Goal: Transaction & Acquisition: Purchase product/service

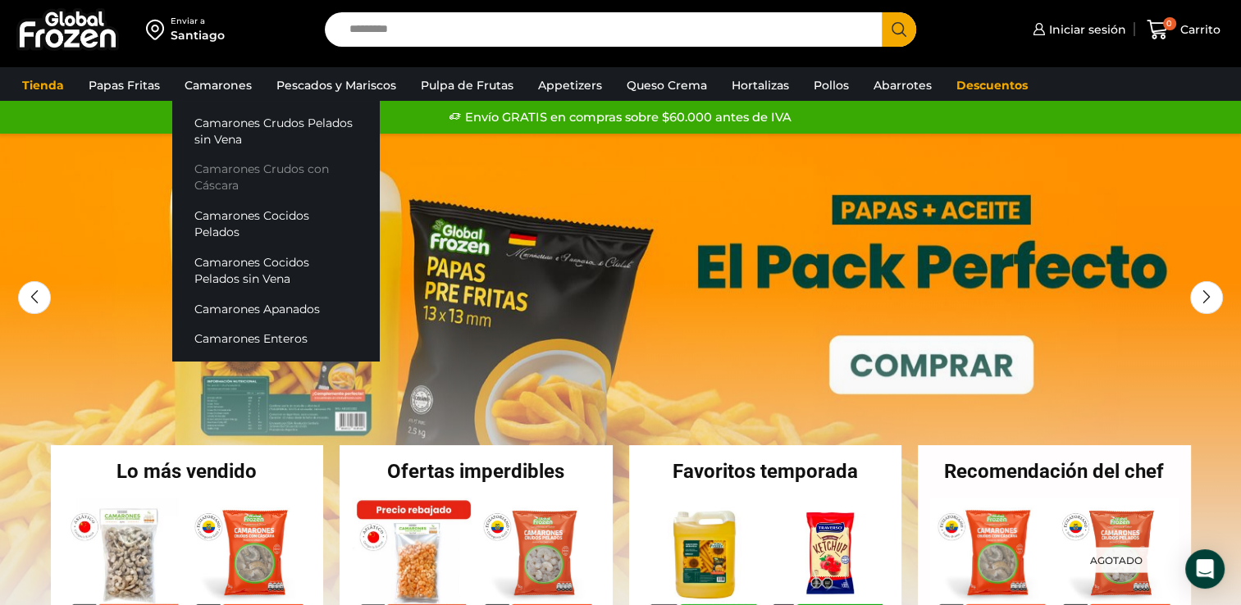
click at [220, 166] on link "Camarones Crudos con Cáscara" at bounding box center [275, 177] width 207 height 47
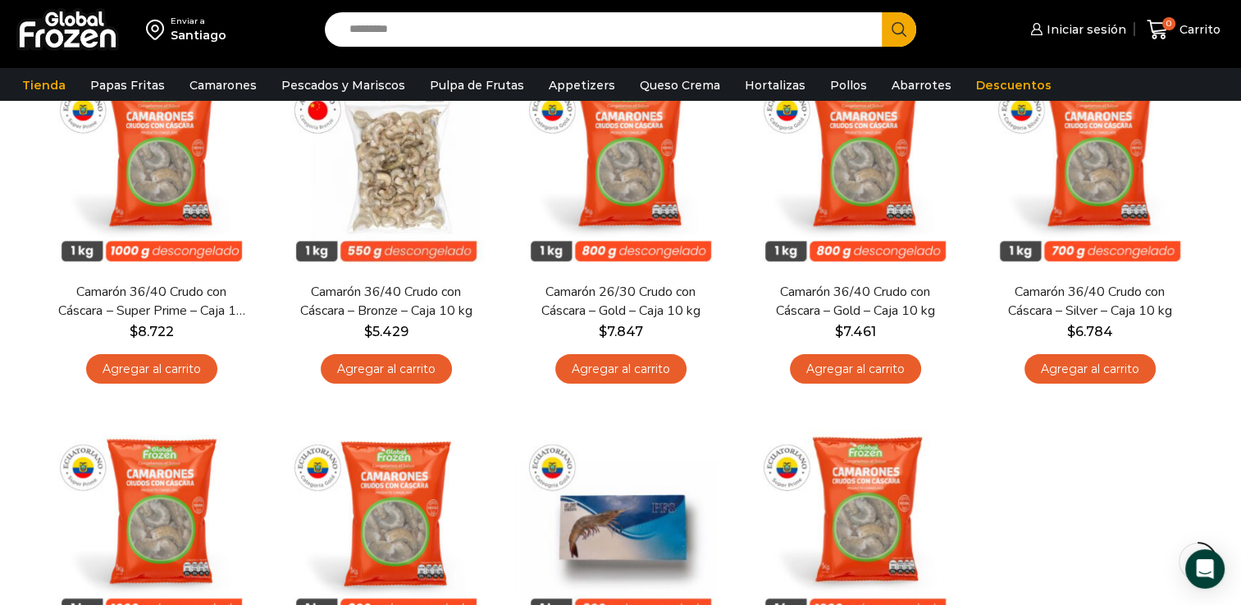
scroll to position [333, 0]
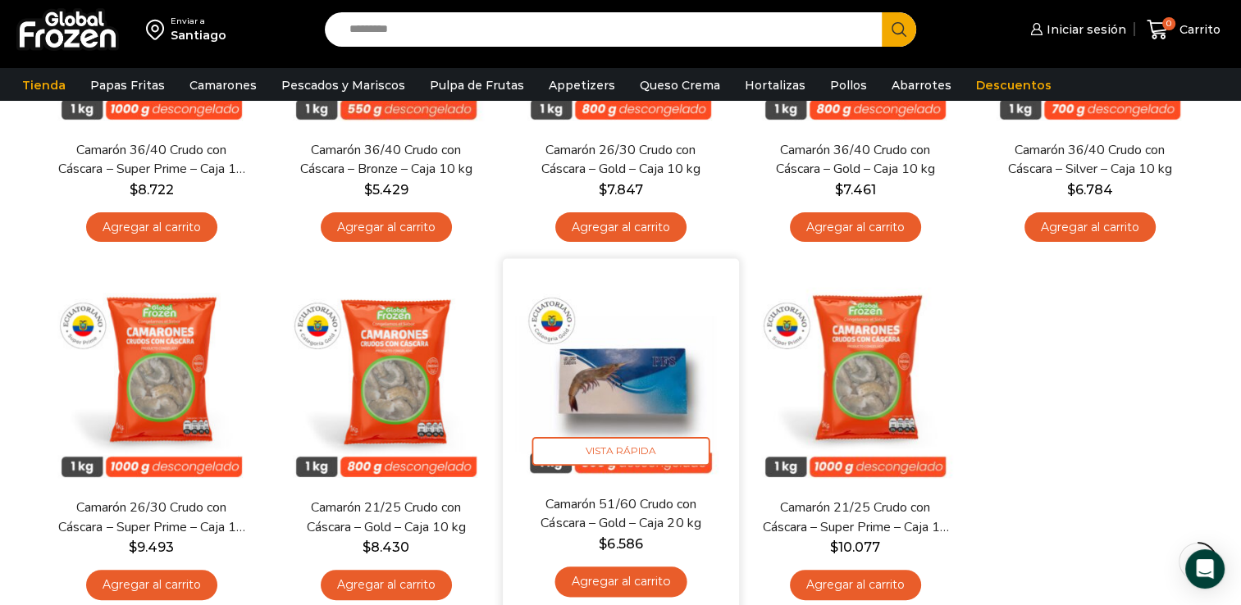
click at [623, 383] on img at bounding box center [621, 377] width 212 height 212
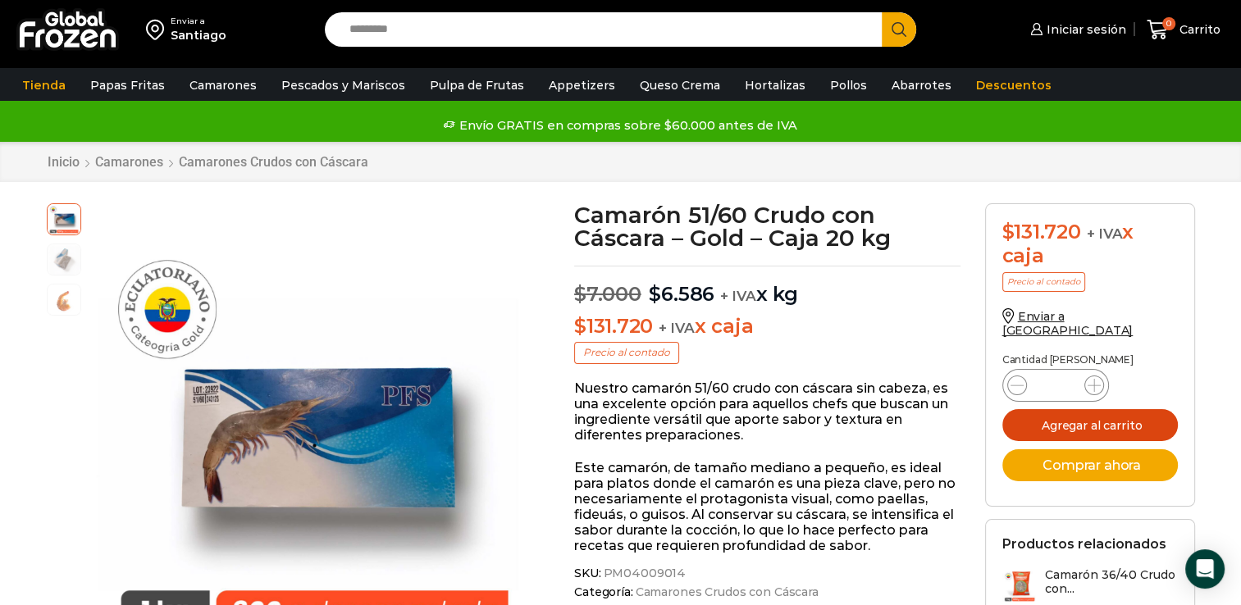
click at [1051, 411] on button "Agregar al carrito" at bounding box center [1089, 425] width 175 height 32
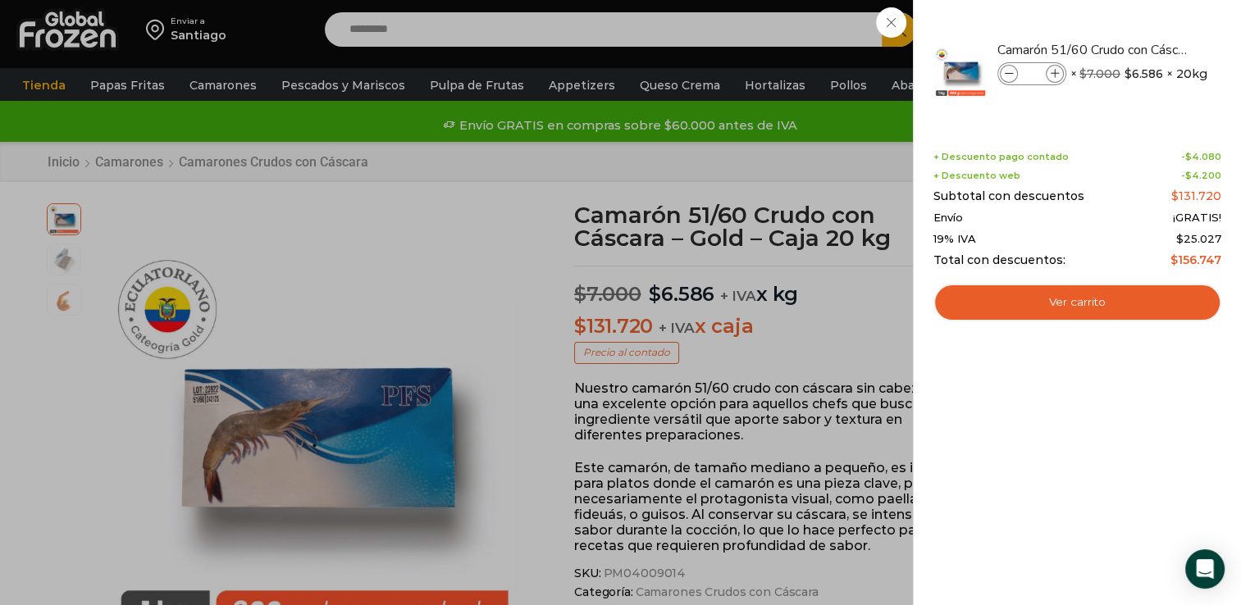
click at [1142, 49] on div "1 Carrito 1 1 Shopping Cart *" at bounding box center [1183, 30] width 82 height 39
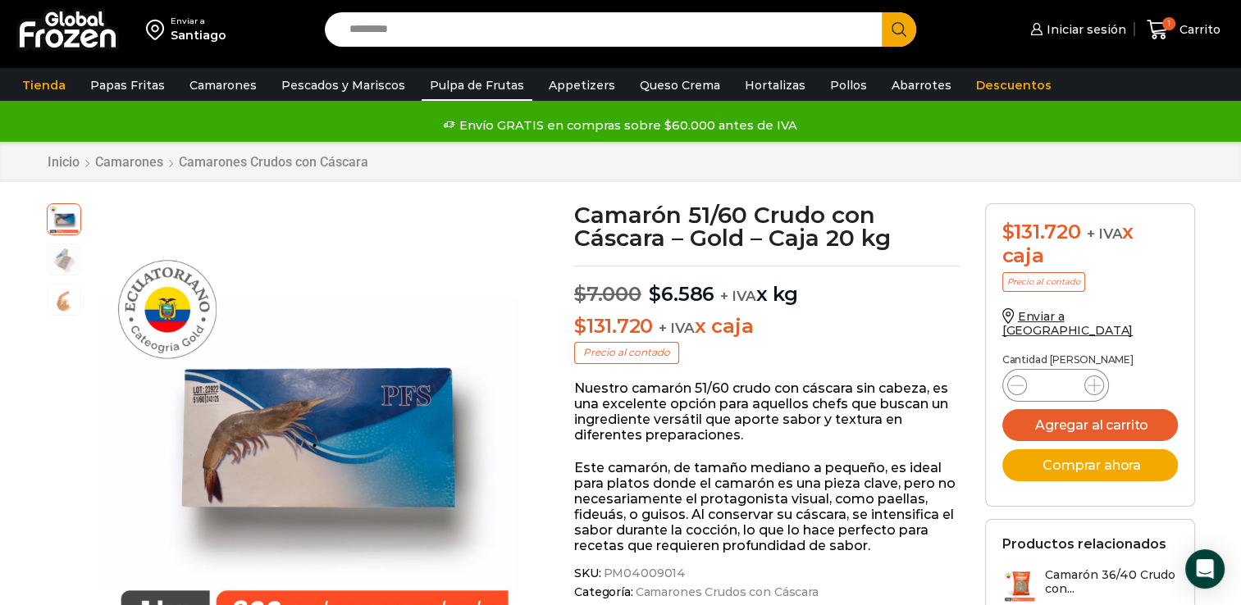
click at [459, 89] on link "Pulpa de Frutas" at bounding box center [476, 85] width 111 height 31
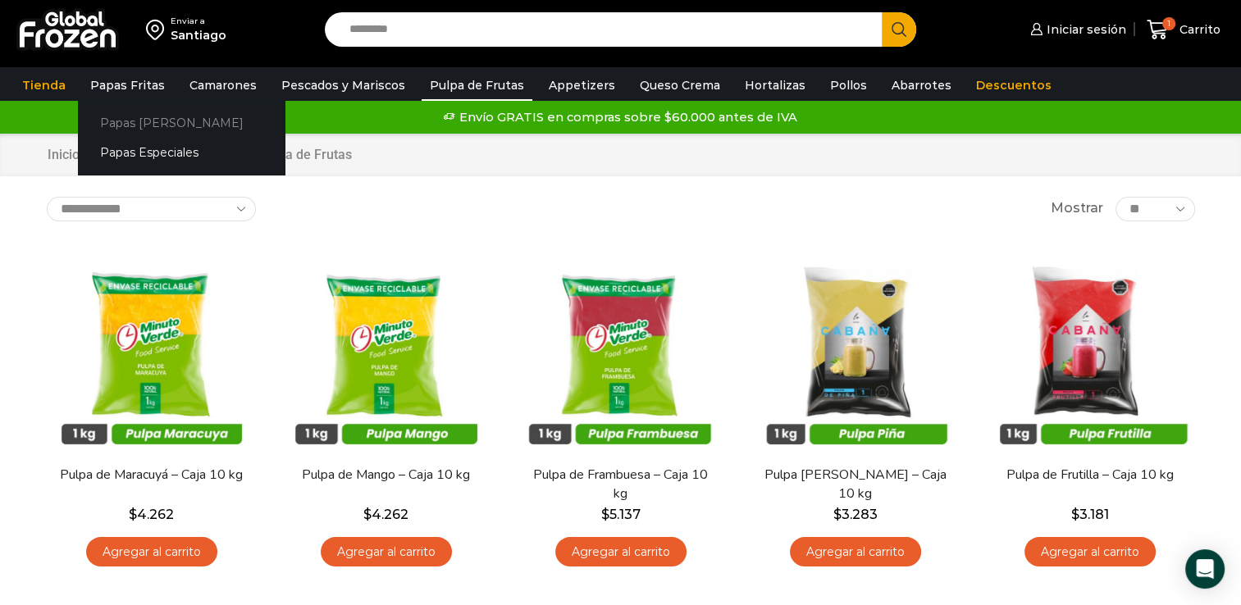
click at [144, 123] on link "Papas [PERSON_NAME]" at bounding box center [181, 122] width 207 height 30
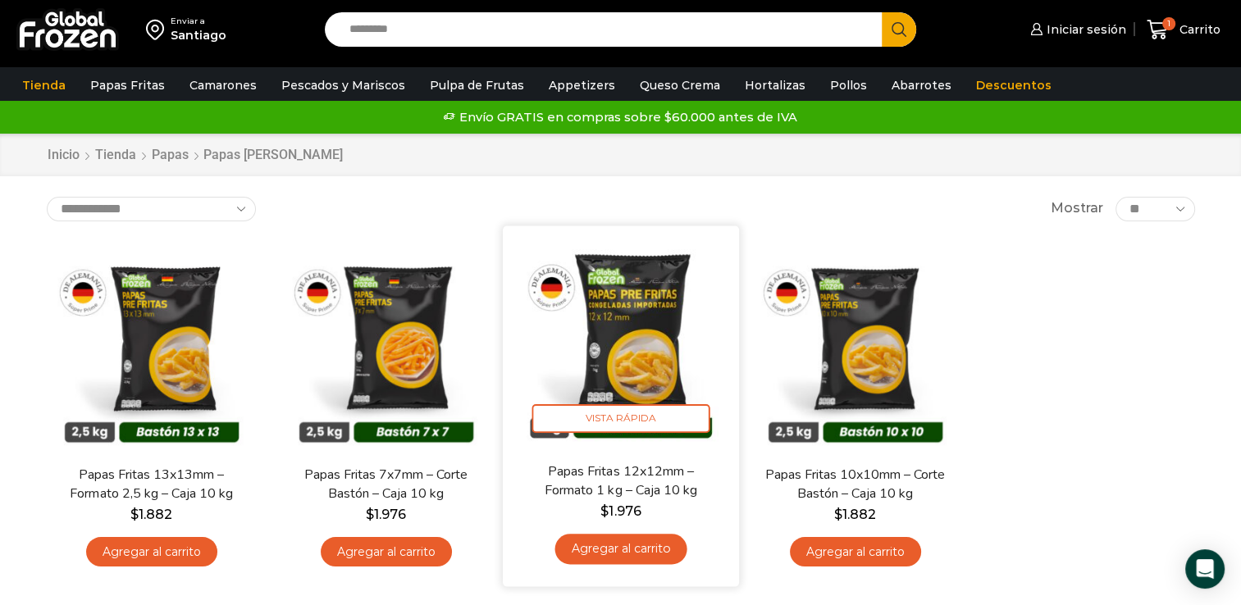
click at [616, 545] on link "Agregar al carrito" at bounding box center [620, 549] width 132 height 30
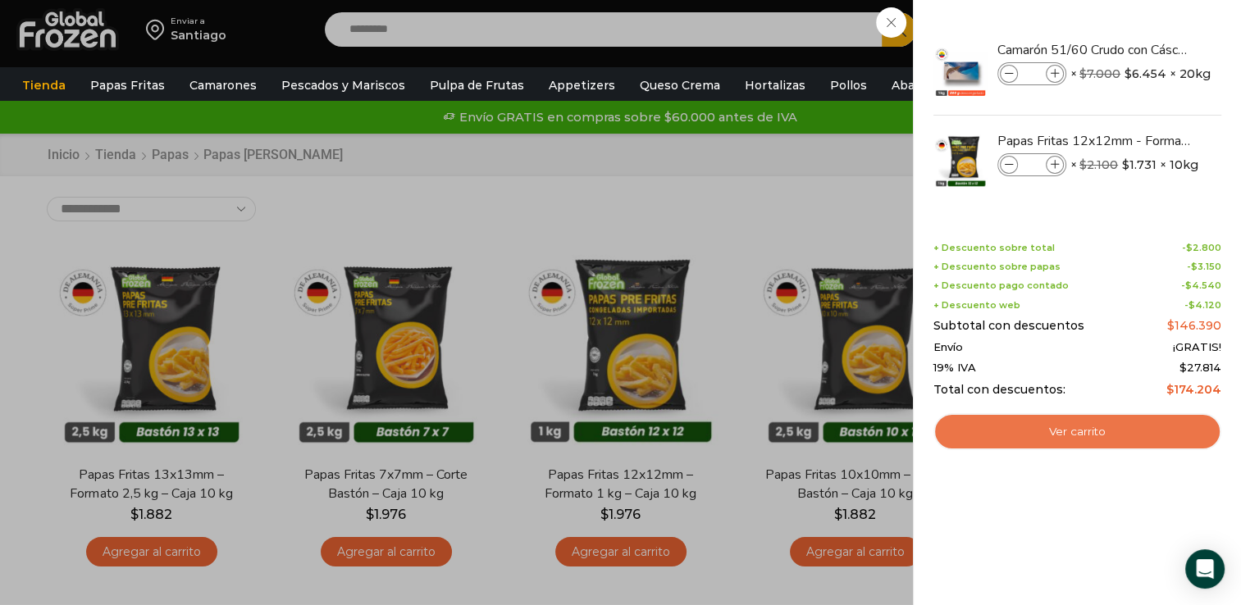
click at [1043, 433] on link "Ver carrito" at bounding box center [1077, 432] width 288 height 38
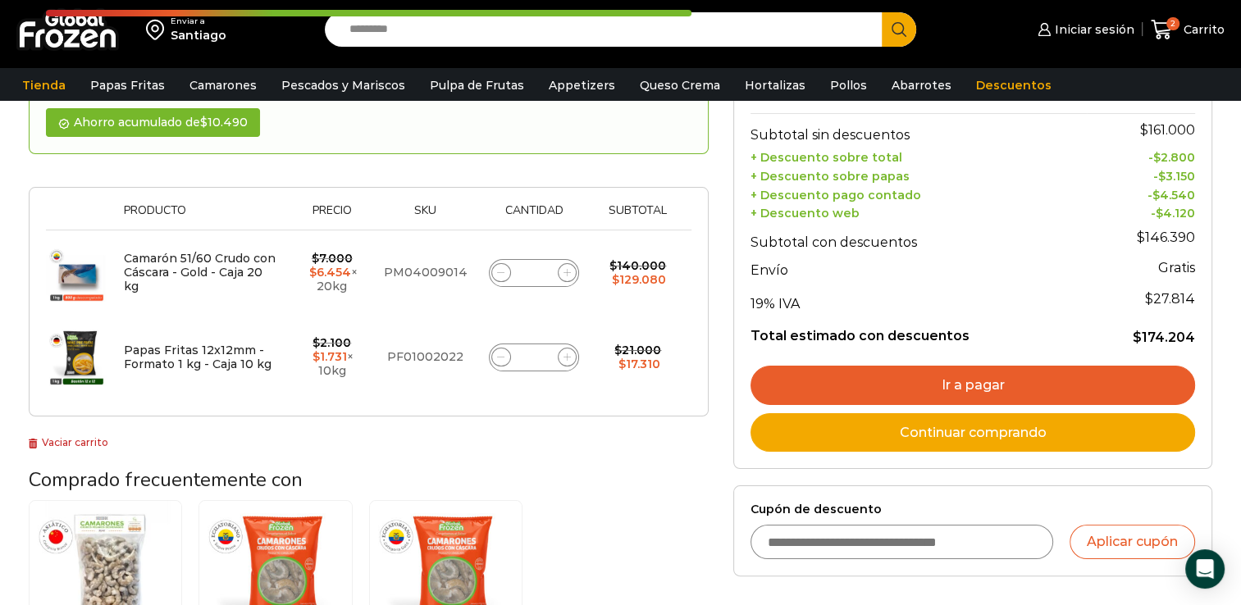
scroll to position [210, 0]
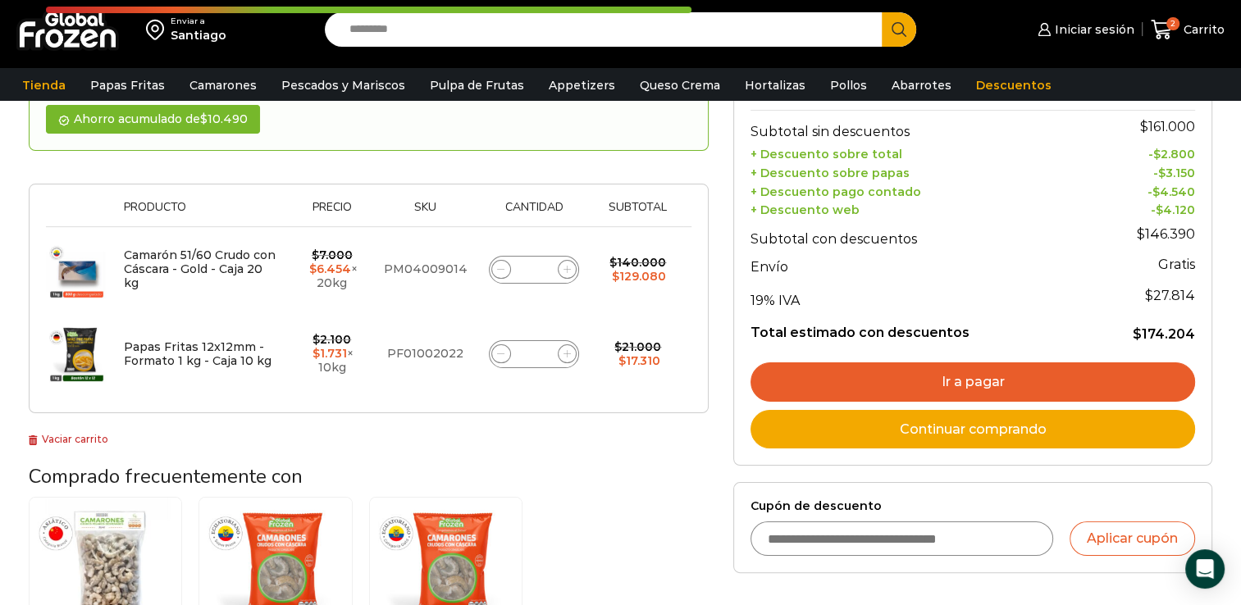
click at [971, 380] on link "Ir a pagar" at bounding box center [972, 381] width 444 height 39
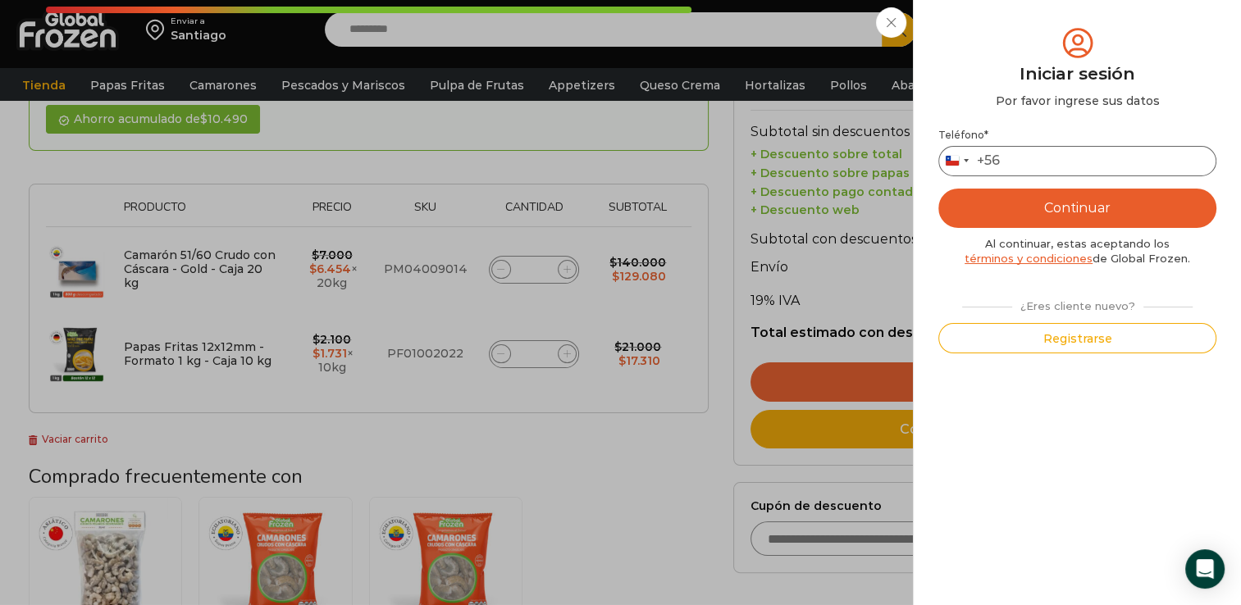
click at [1066, 171] on input "Teléfono *" at bounding box center [1077, 161] width 278 height 30
type input "*********"
click at [1045, 202] on button "Continuar" at bounding box center [1077, 208] width 278 height 39
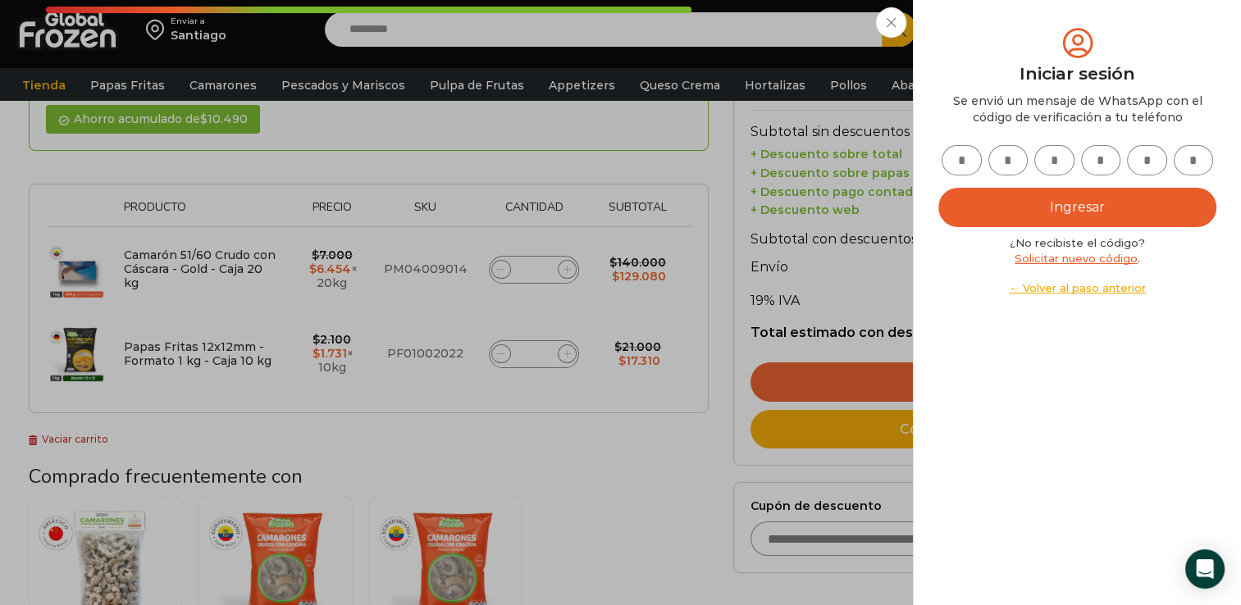
click at [968, 155] on input "text" at bounding box center [961, 160] width 40 height 30
type input "*"
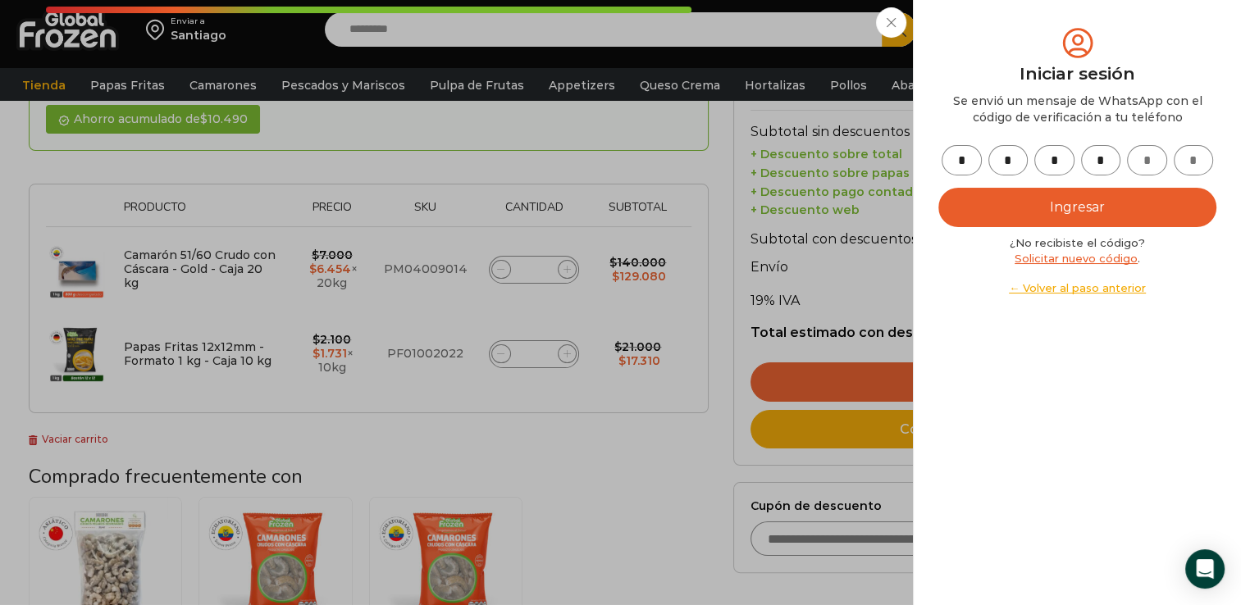
type input "*"
click at [964, 196] on button "Ingresar" at bounding box center [1077, 207] width 278 height 39
click at [1004, 208] on button "Ingresar" at bounding box center [1077, 207] width 278 height 39
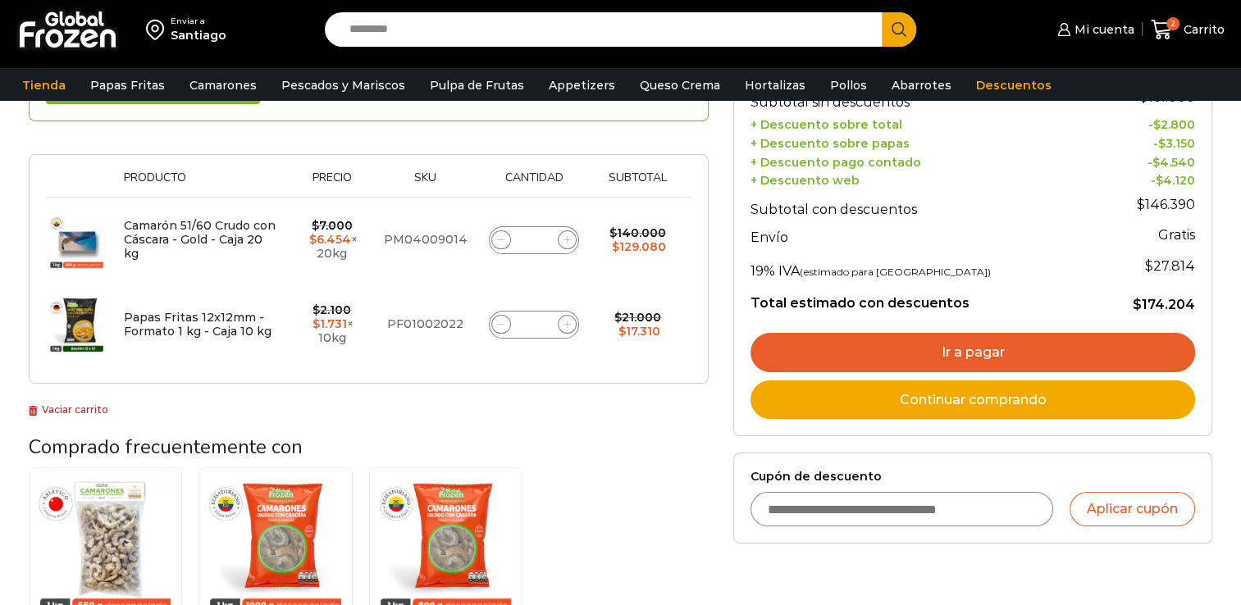
click at [886, 344] on link "Ir a pagar" at bounding box center [972, 352] width 444 height 39
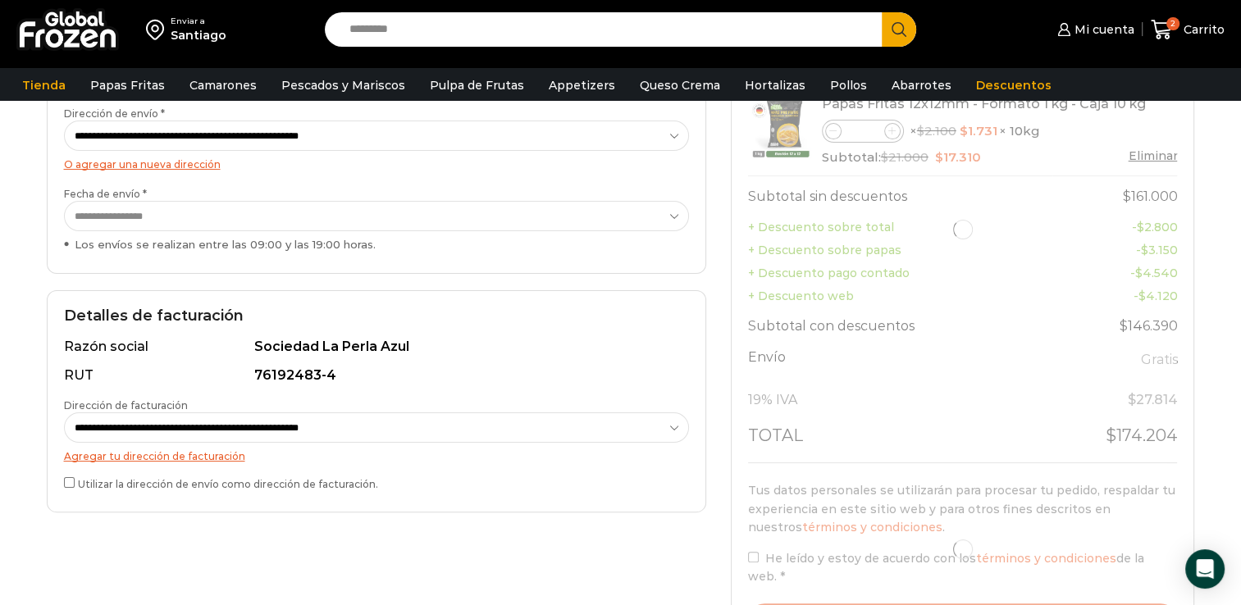
scroll to position [380, 0]
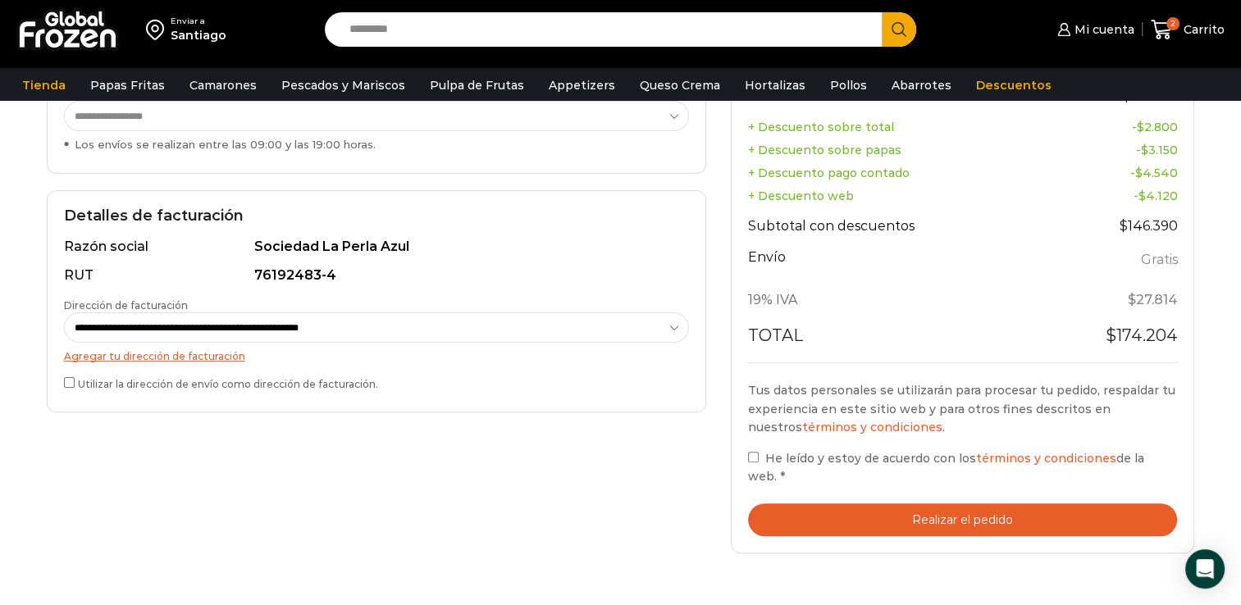
click at [877, 510] on button "Realizar el pedido" at bounding box center [963, 520] width 430 height 34
